Goal: Task Accomplishment & Management: Use online tool/utility

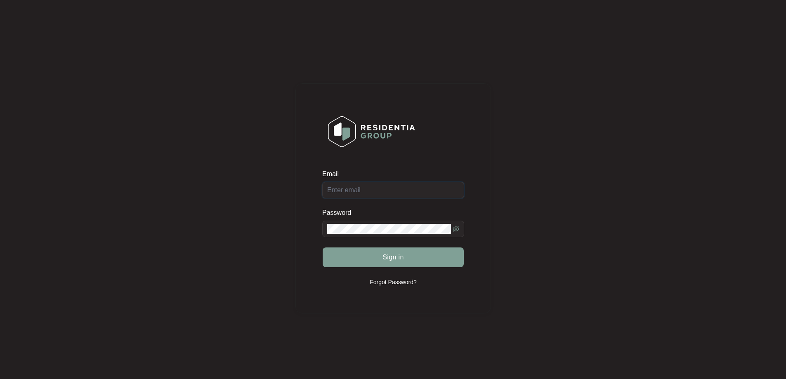
type input "[EMAIL_ADDRESS][DOMAIN_NAME]"
click at [395, 259] on span "Sign in" at bounding box center [393, 258] width 21 height 10
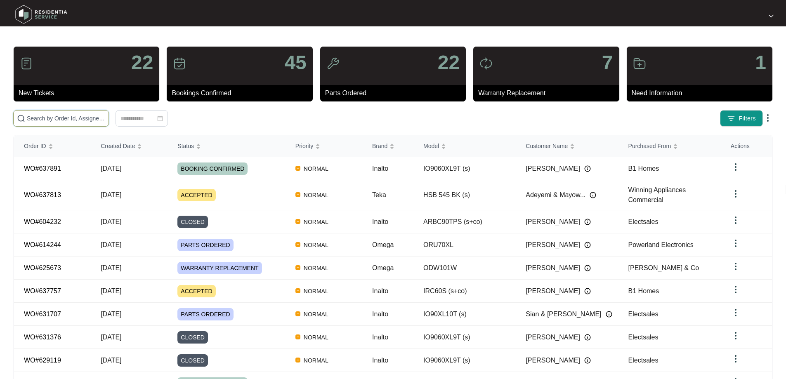
click at [88, 121] on input "text" at bounding box center [66, 118] width 78 height 9
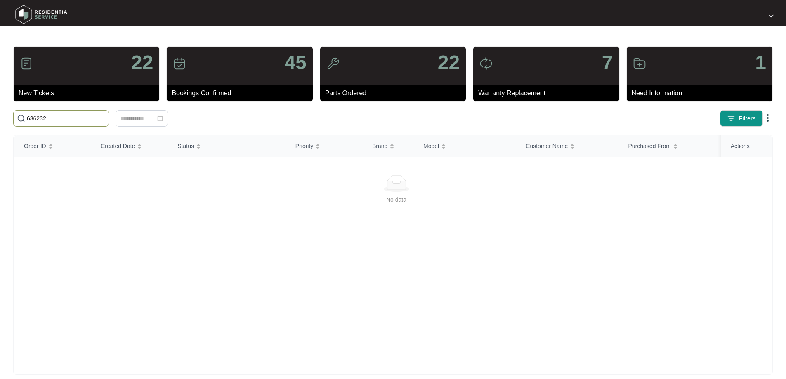
click at [61, 115] on input "636232" at bounding box center [66, 118] width 78 height 9
click at [63, 115] on input "636232" at bounding box center [66, 118] width 78 height 9
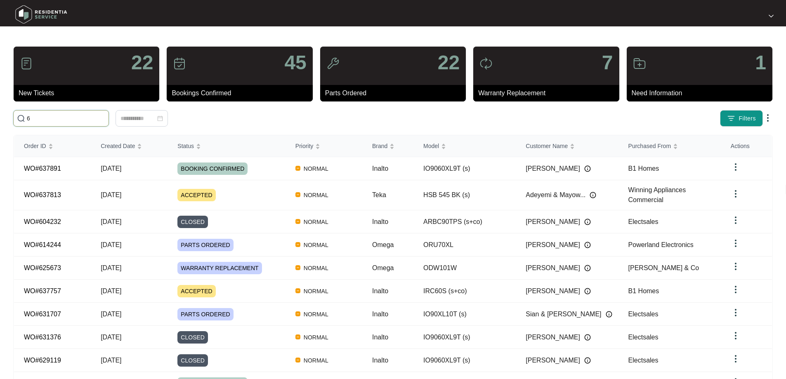
click at [85, 117] on input "6" at bounding box center [66, 118] width 78 height 9
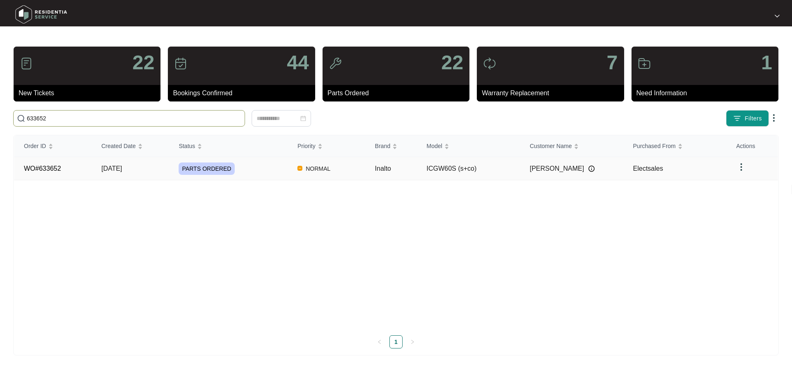
type input "633652"
click at [276, 170] on div "PARTS ORDERED" at bounding box center [233, 169] width 109 height 12
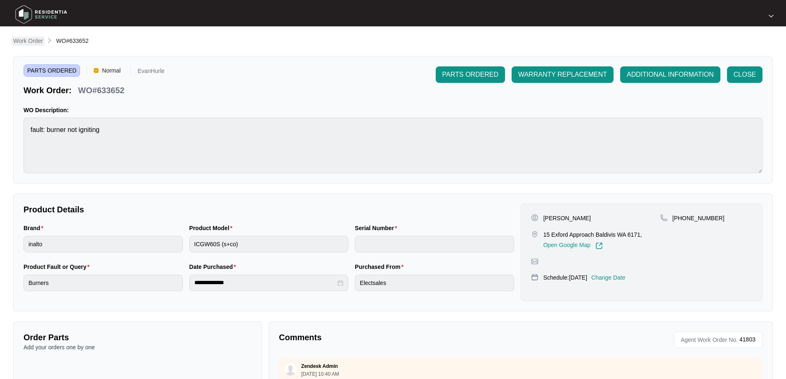
click at [28, 44] on p "Work Order" at bounding box center [28, 41] width 30 height 8
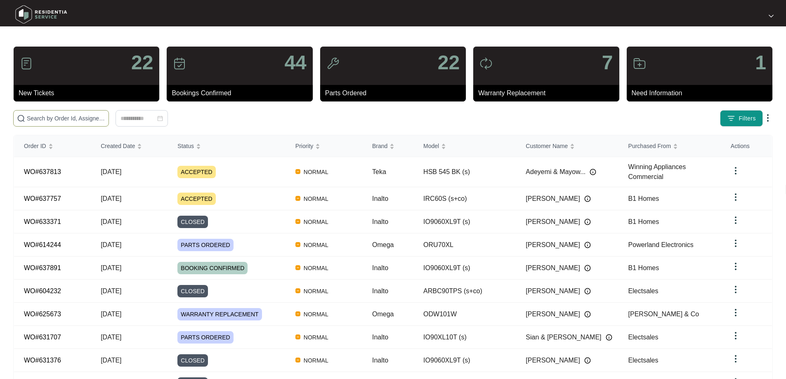
click at [105, 119] on input "text" at bounding box center [66, 118] width 78 height 9
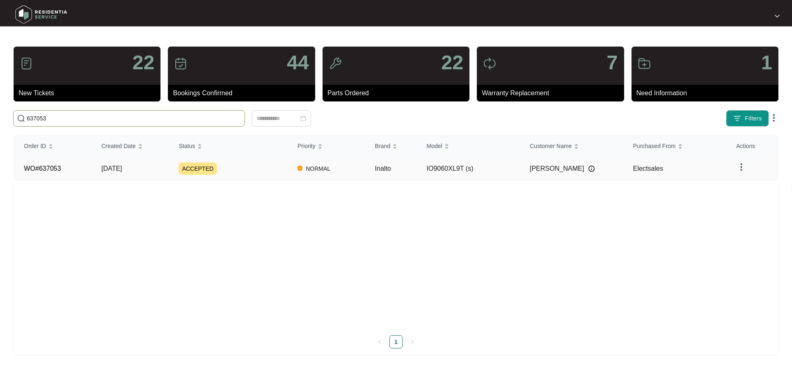
type input "637053"
click at [244, 168] on div "ACCEPTED" at bounding box center [233, 169] width 109 height 12
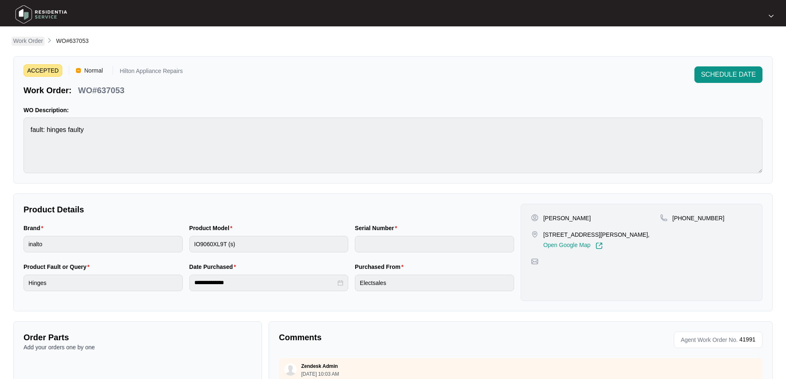
click at [24, 41] on p "Work Order" at bounding box center [28, 41] width 30 height 8
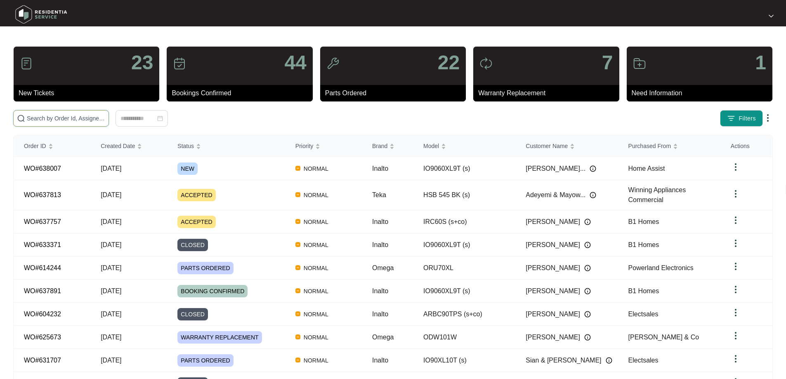
click at [105, 117] on input "text" at bounding box center [66, 118] width 78 height 9
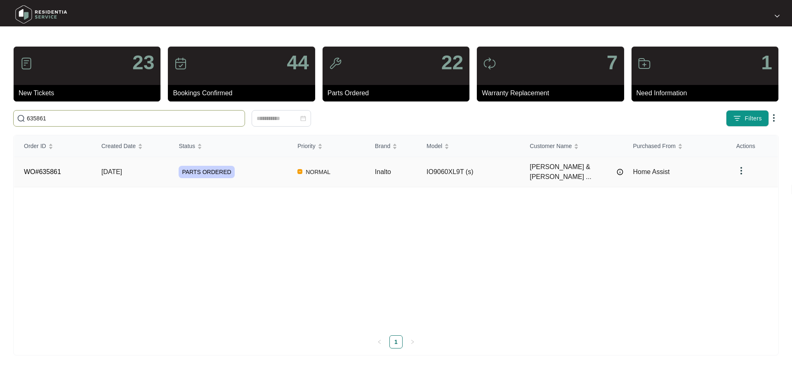
type input "635861"
click at [272, 169] on div "PARTS ORDERED" at bounding box center [233, 172] width 109 height 12
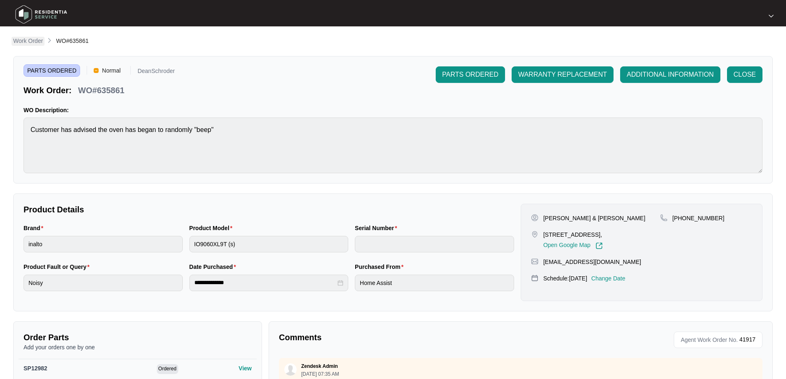
click at [27, 37] on p "Work Order" at bounding box center [28, 41] width 30 height 8
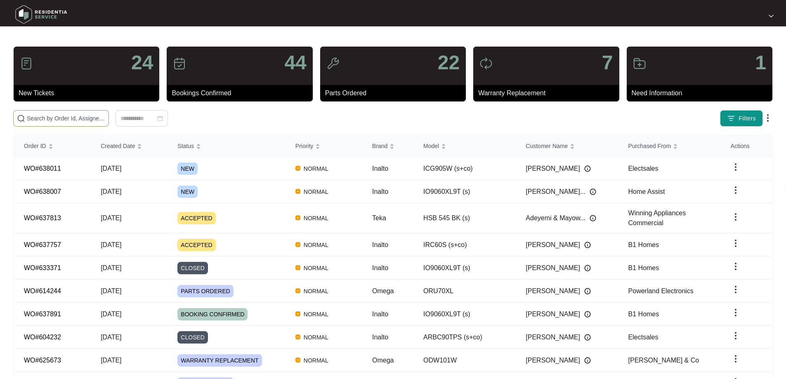
click at [80, 113] on span at bounding box center [61, 118] width 96 height 17
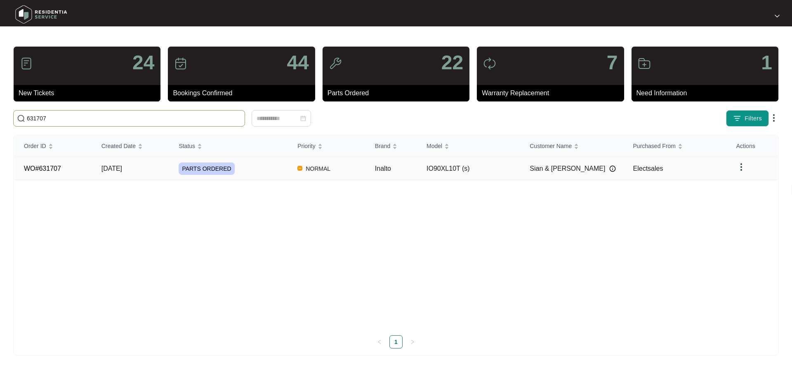
type input "631707"
click at [258, 168] on div "PARTS ORDERED" at bounding box center [233, 169] width 109 height 12
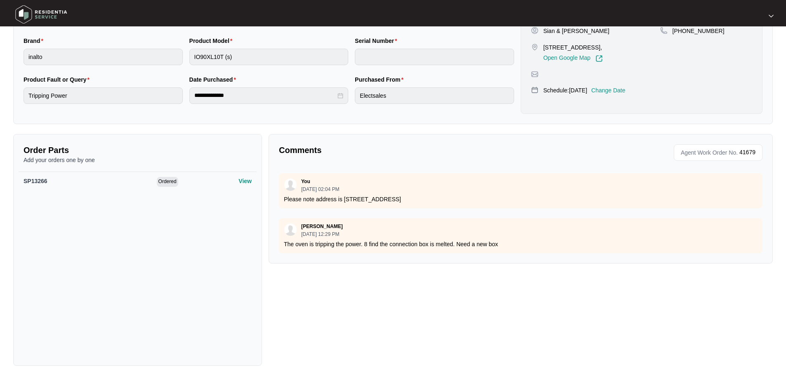
scroll to position [291, 0]
